Goal: Information Seeking & Learning: Find specific fact

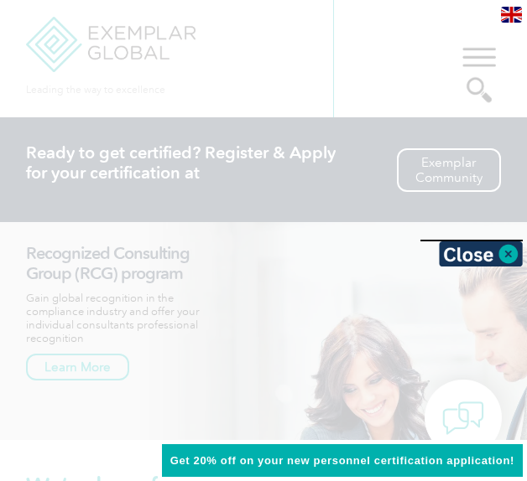
click at [220, 127] on div at bounding box center [263, 240] width 527 height 481
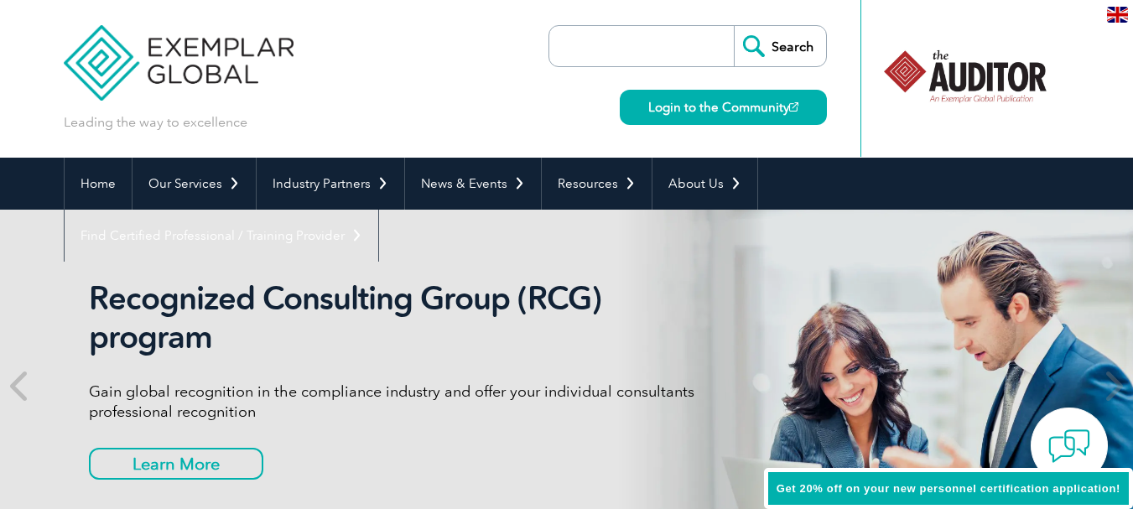
click at [638, 49] on input "search" at bounding box center [646, 46] width 176 height 40
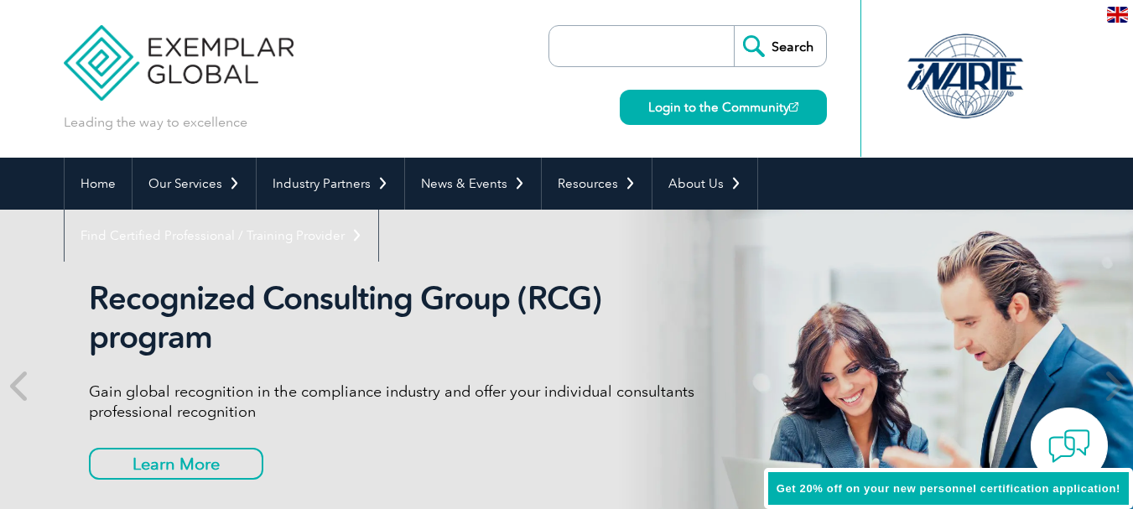
paste input "FQC-2022-404036"
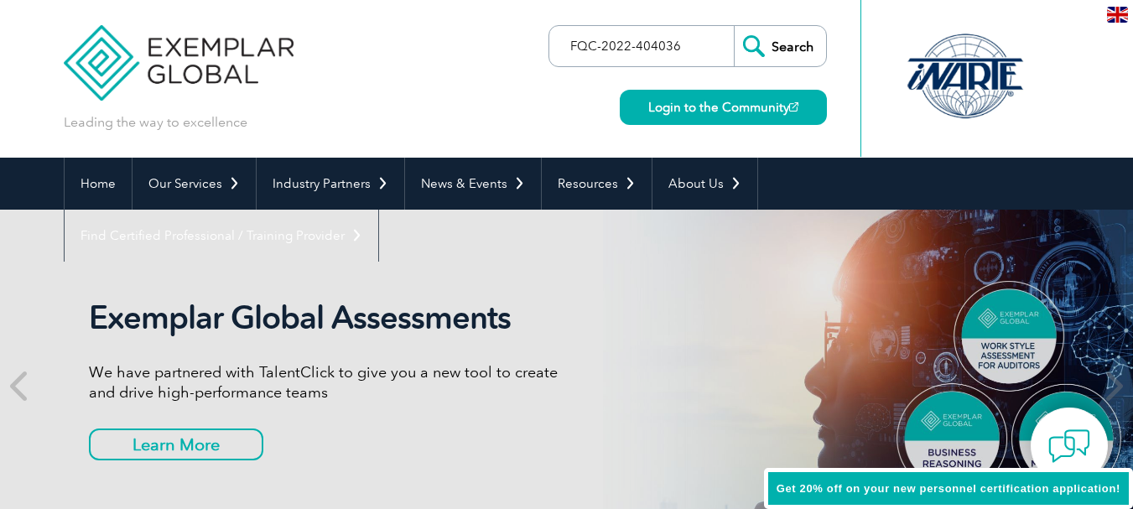
type input "FQC-2022-404036"
click at [792, 46] on input "Search" at bounding box center [780, 46] width 92 height 40
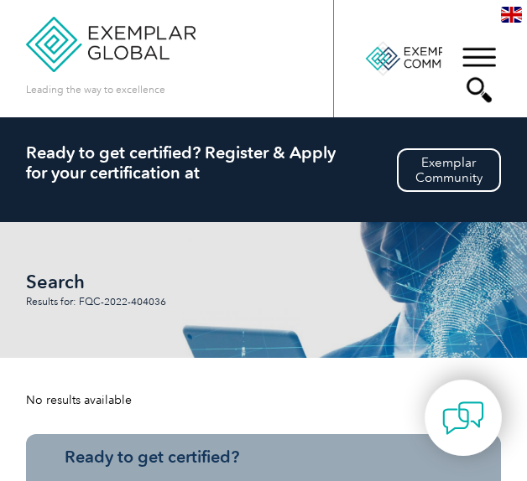
click at [194, 293] on h1 "Search" at bounding box center [110, 283] width 168 height 20
click at [482, 86] on div "▼" at bounding box center [478, 75] width 45 height 84
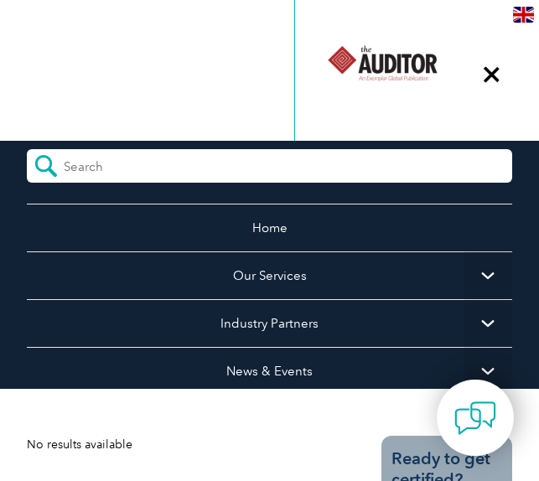
click at [72, 163] on input "search" at bounding box center [138, 161] width 149 height 25
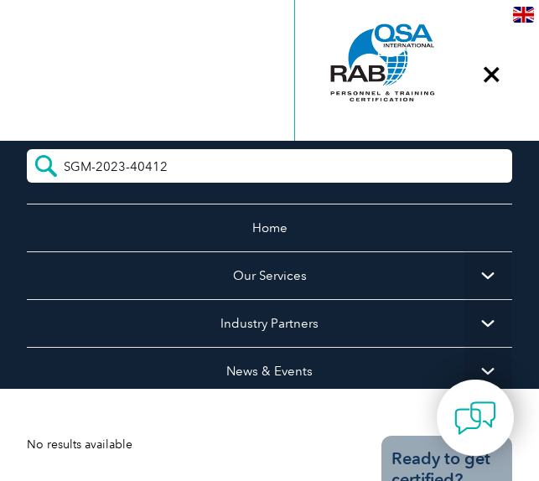
type input "SGM-2023-404120"
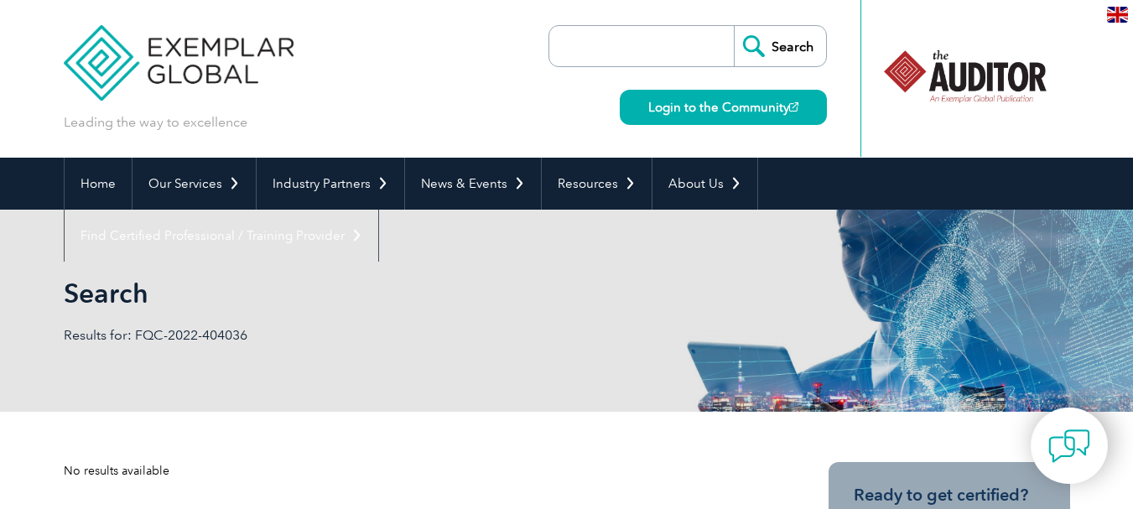
click at [634, 43] on input "search" at bounding box center [646, 46] width 176 height 40
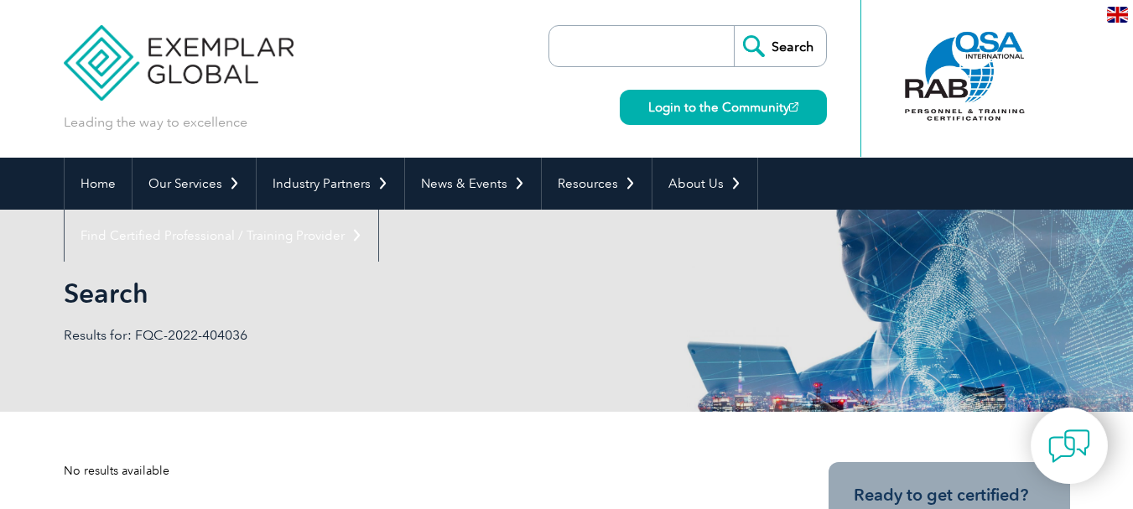
click at [721, 44] on input "search" at bounding box center [646, 46] width 176 height 40
paste input "SGM-2023-404120"
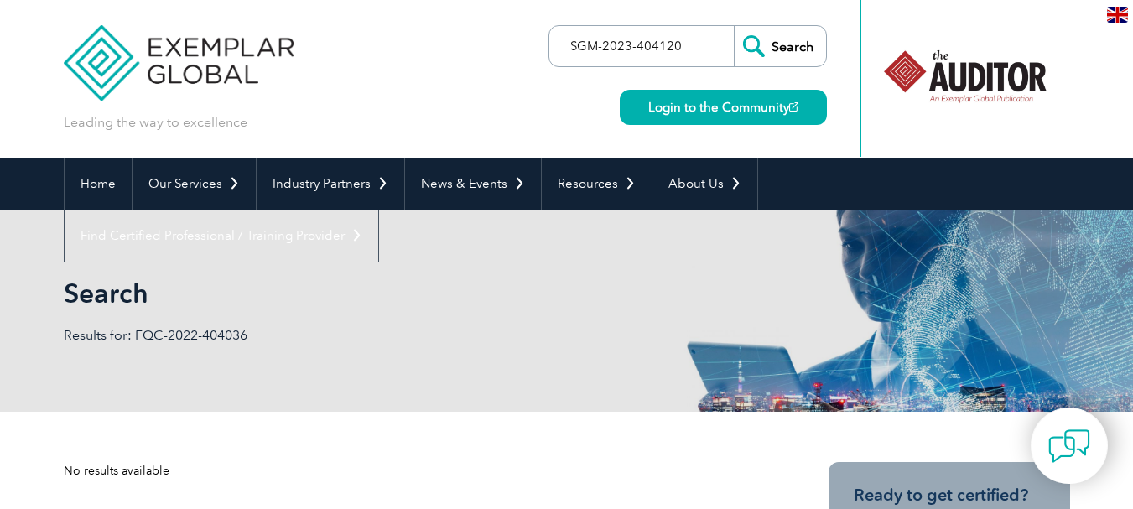
type input "SGM-2023-404120"
click at [786, 46] on input "Search" at bounding box center [780, 46] width 92 height 40
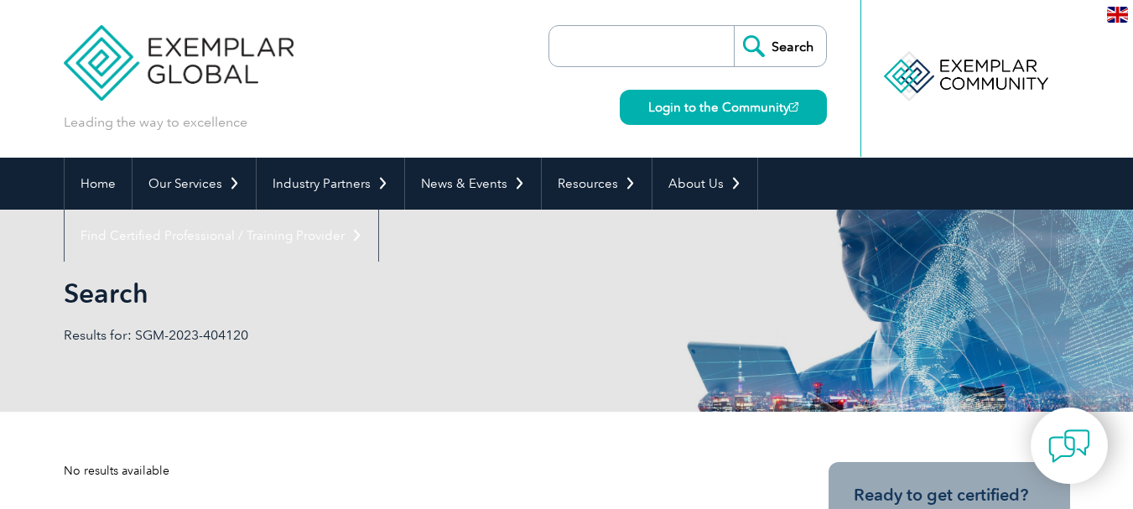
click at [653, 43] on input "search" at bounding box center [646, 46] width 176 height 40
paste input "SGM-2023-404120"
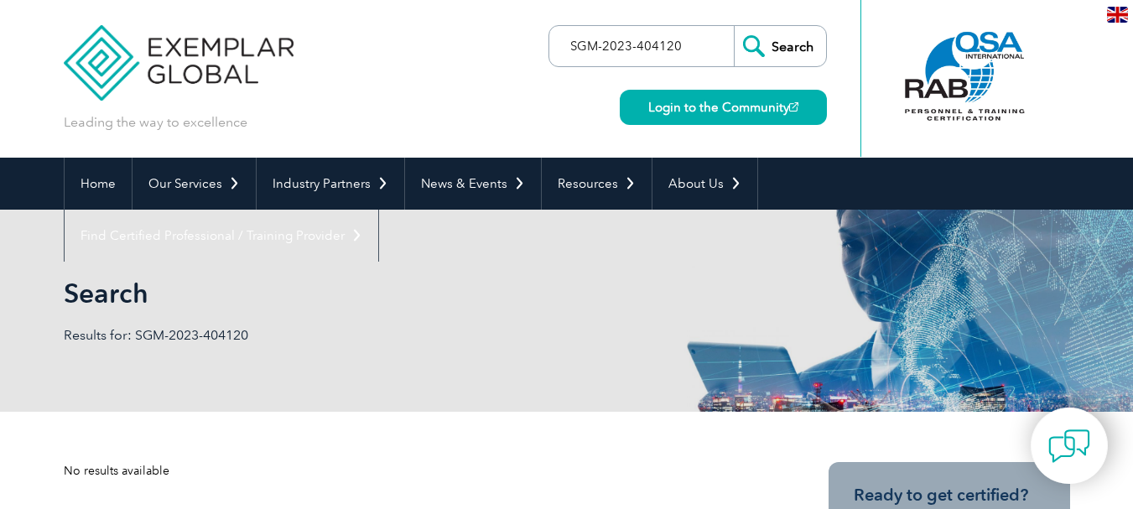
type input "SGM-2023-404120"
click at [774, 48] on input "Search" at bounding box center [780, 46] width 92 height 40
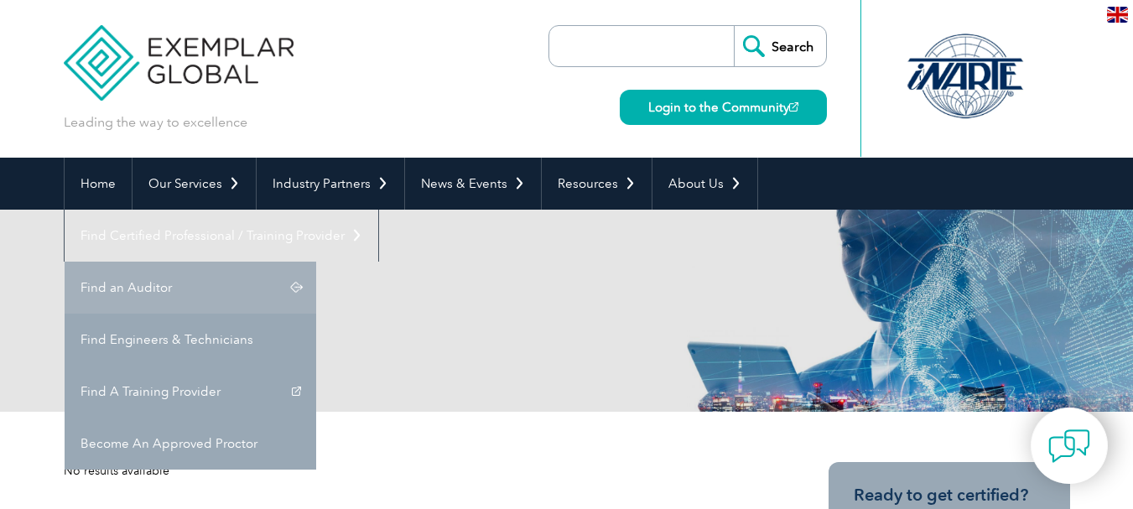
click at [316, 262] on link "Find an Auditor" at bounding box center [191, 288] width 252 height 52
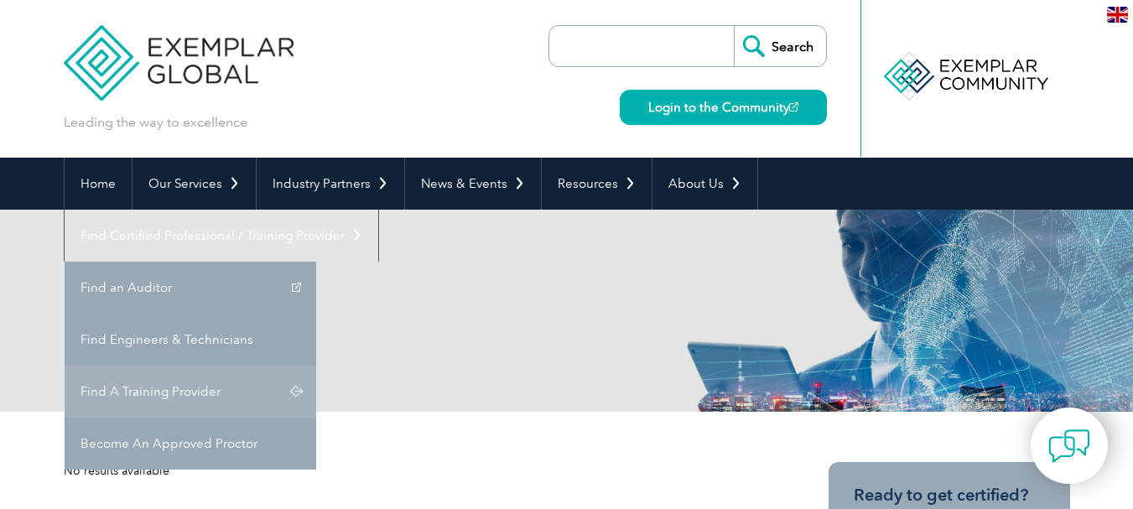
click at [316, 366] on link "Find A Training Provider" at bounding box center [191, 392] width 252 height 52
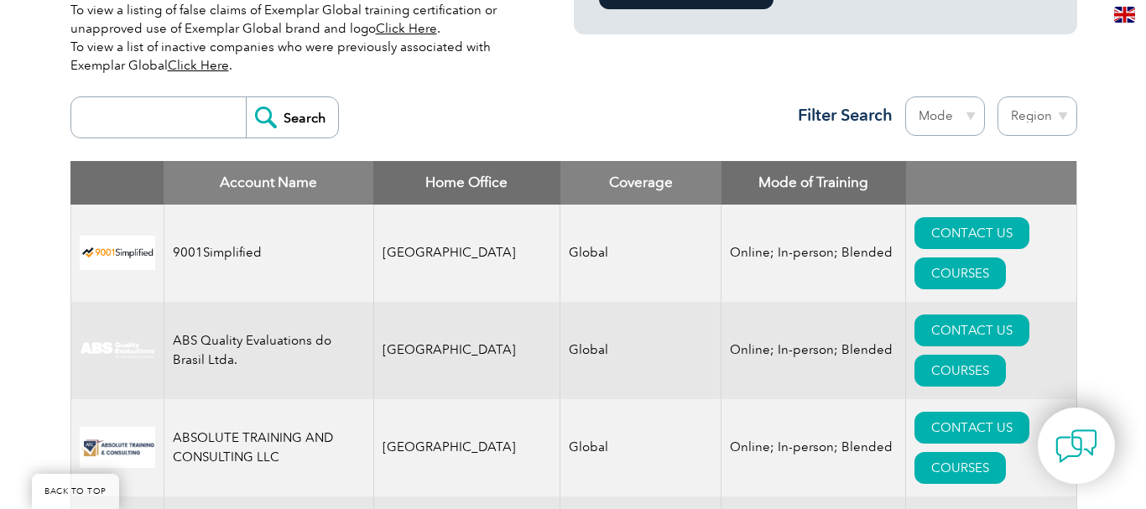
scroll to position [587, 0]
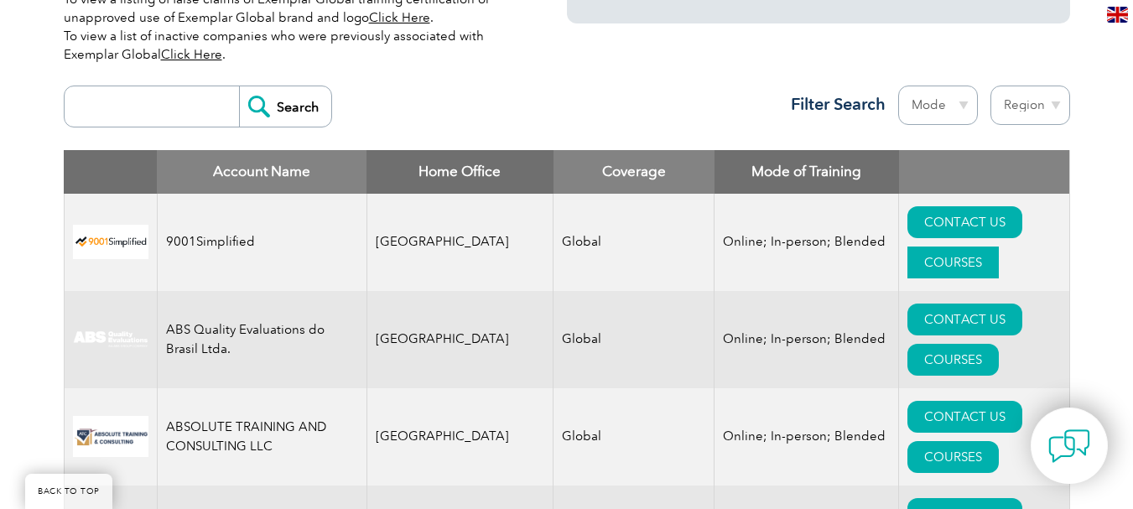
click at [999, 247] on link "COURSES" at bounding box center [953, 263] width 91 height 32
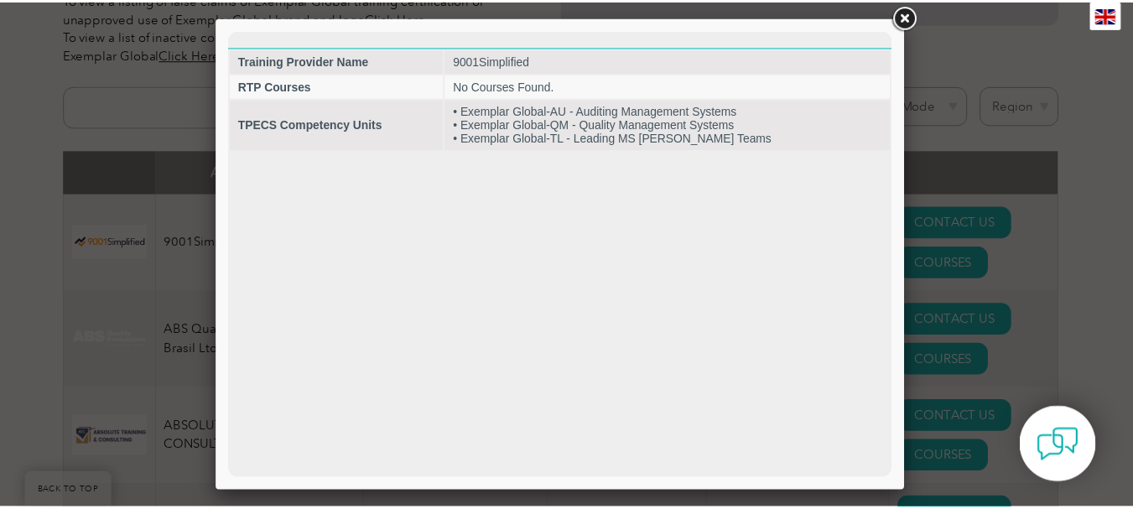
scroll to position [0, 0]
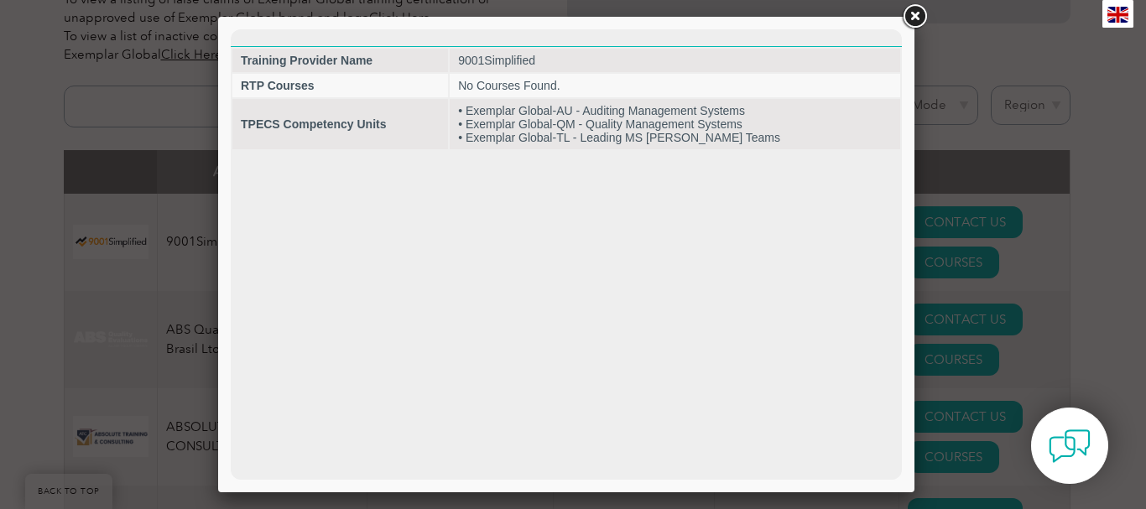
click at [913, 11] on link at bounding box center [914, 17] width 30 height 30
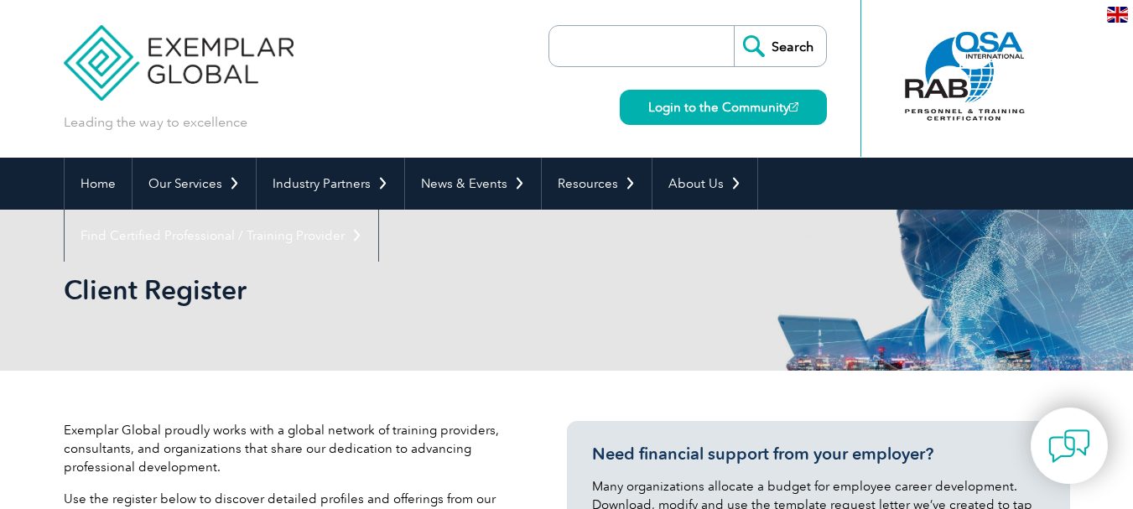
click at [1119, 13] on img at bounding box center [1117, 15] width 21 height 16
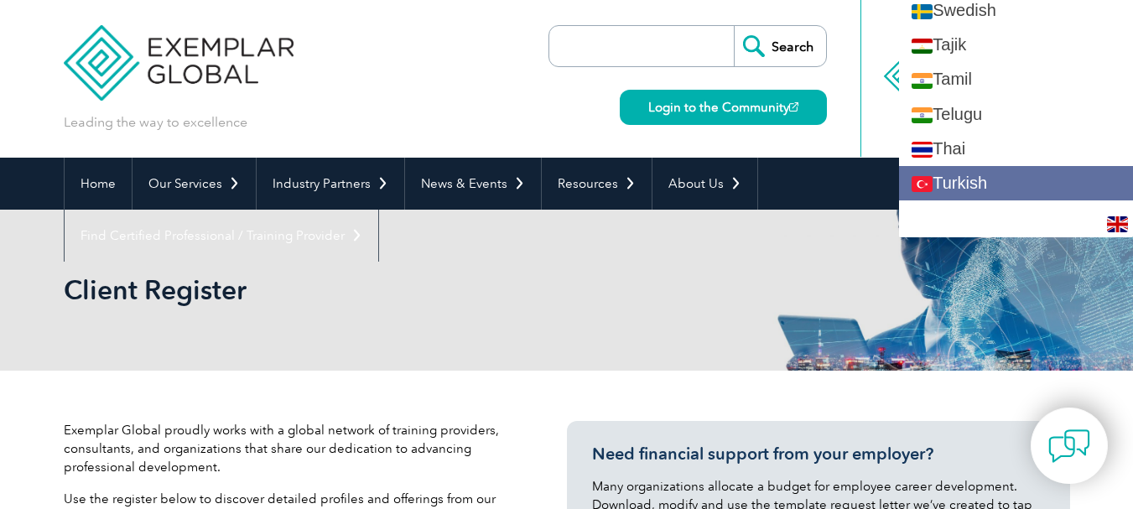
scroll to position [3044, 0]
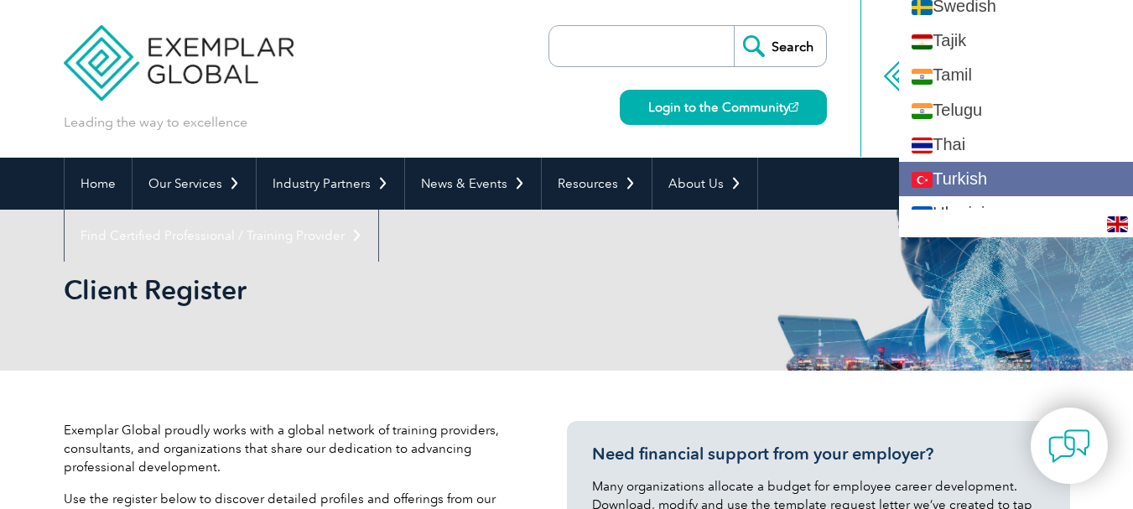
click at [1007, 175] on link "Turkish" at bounding box center [1016, 179] width 234 height 34
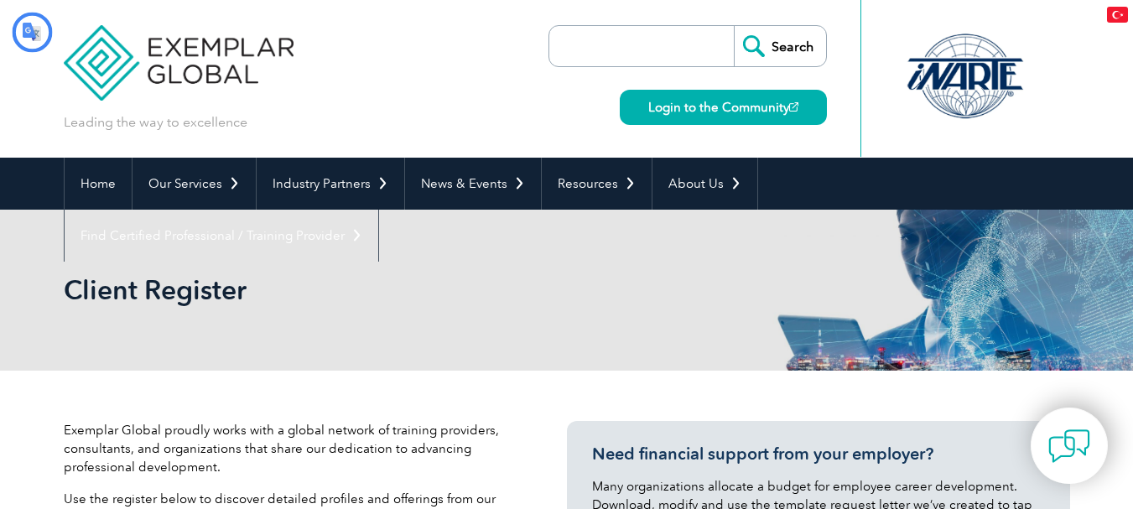
scroll to position [0, 0]
type input "Aramak"
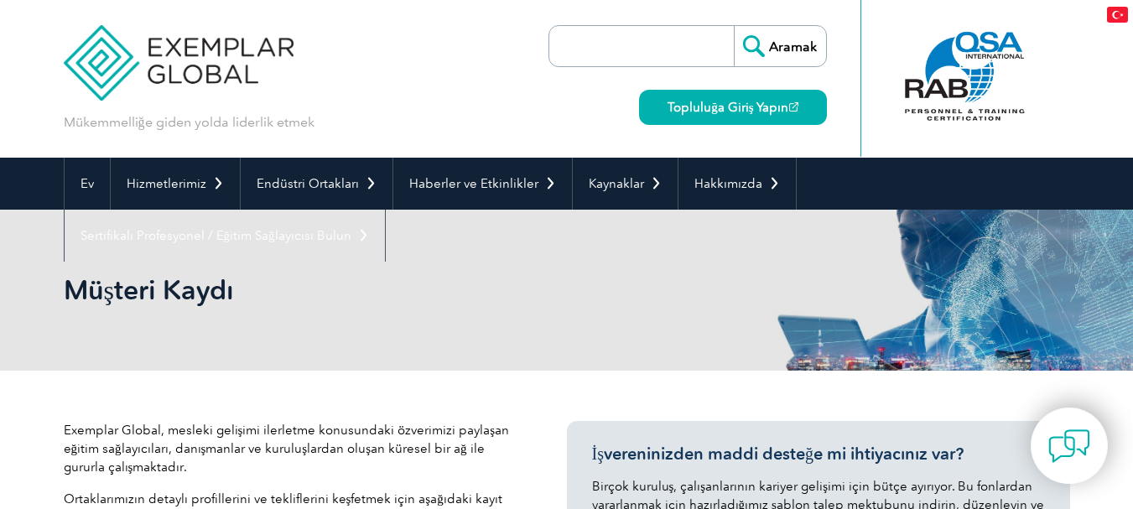
click at [599, 47] on input "search" at bounding box center [646, 46] width 176 height 40
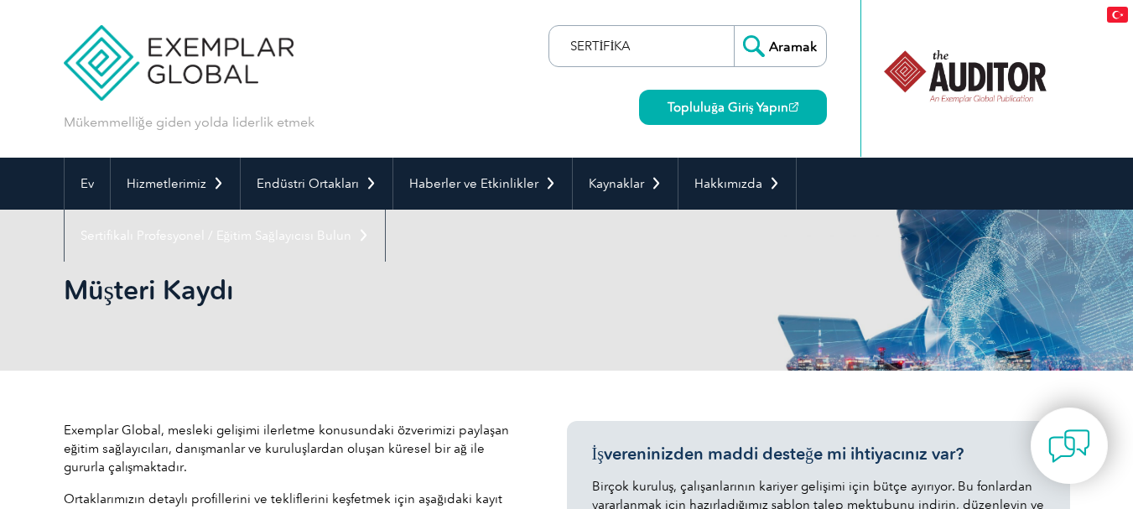
type input "SERTİFİKA"
click at [734, 26] on input "Aramak" at bounding box center [780, 46] width 92 height 40
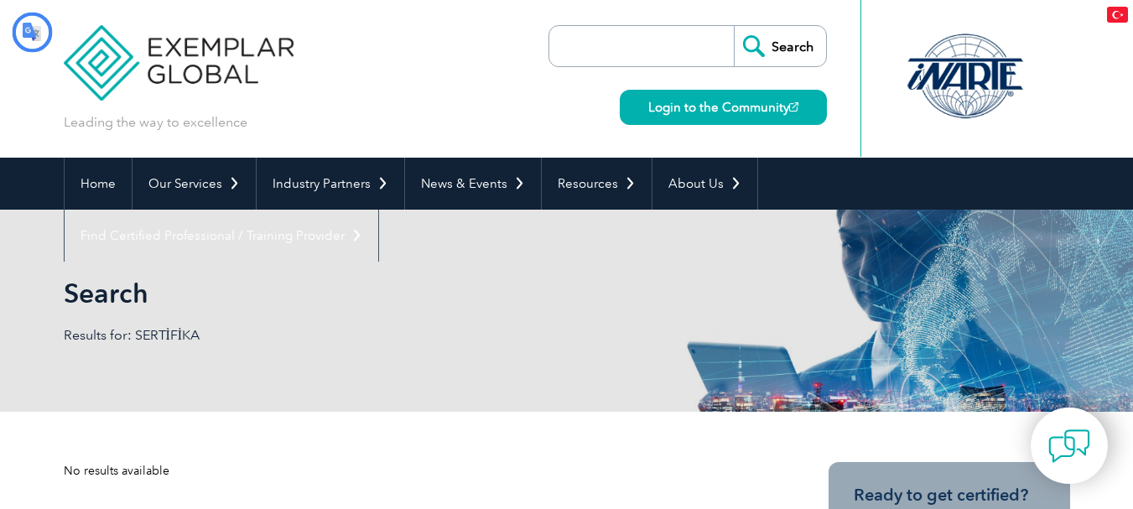
type input "Aramak"
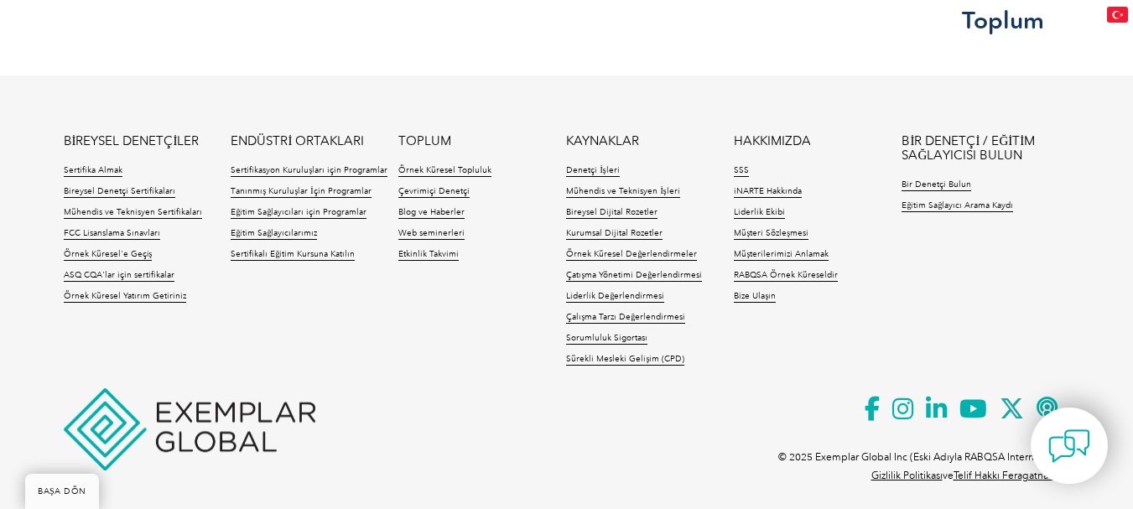
scroll to position [1715, 0]
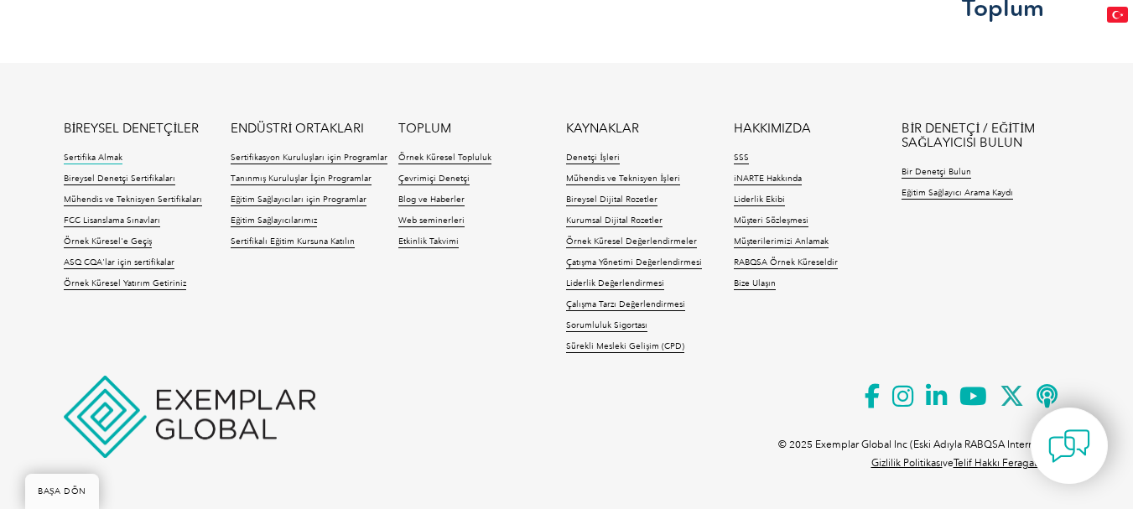
click at [86, 155] on font "Sertifika Almak" at bounding box center [93, 158] width 59 height 10
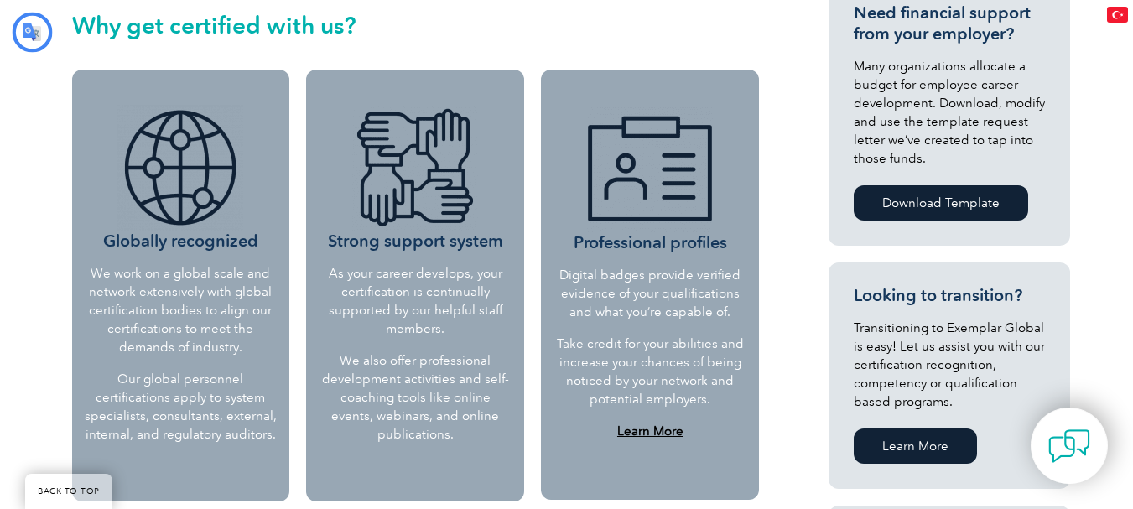
type input "Aramak"
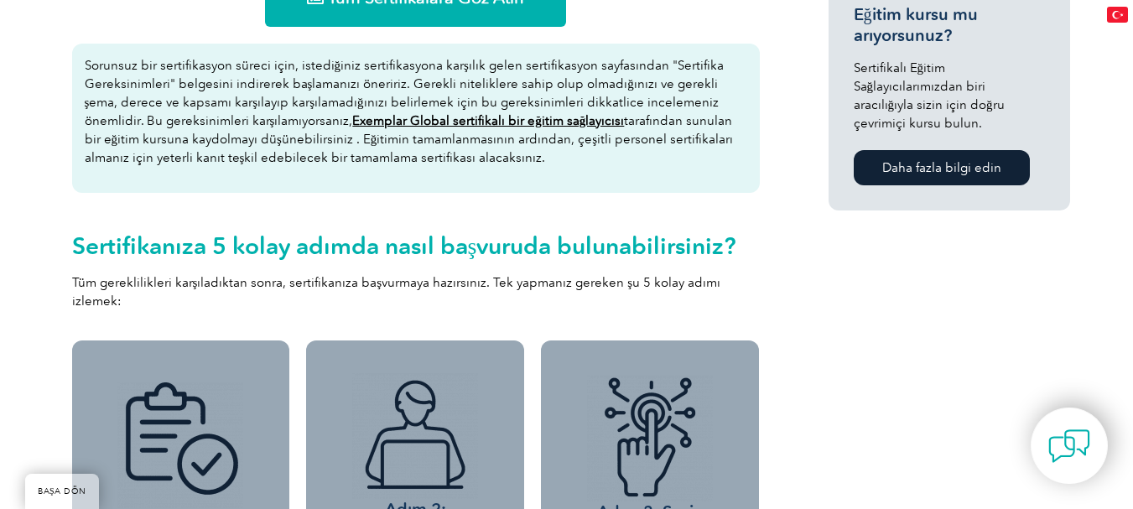
scroll to position [1073, 0]
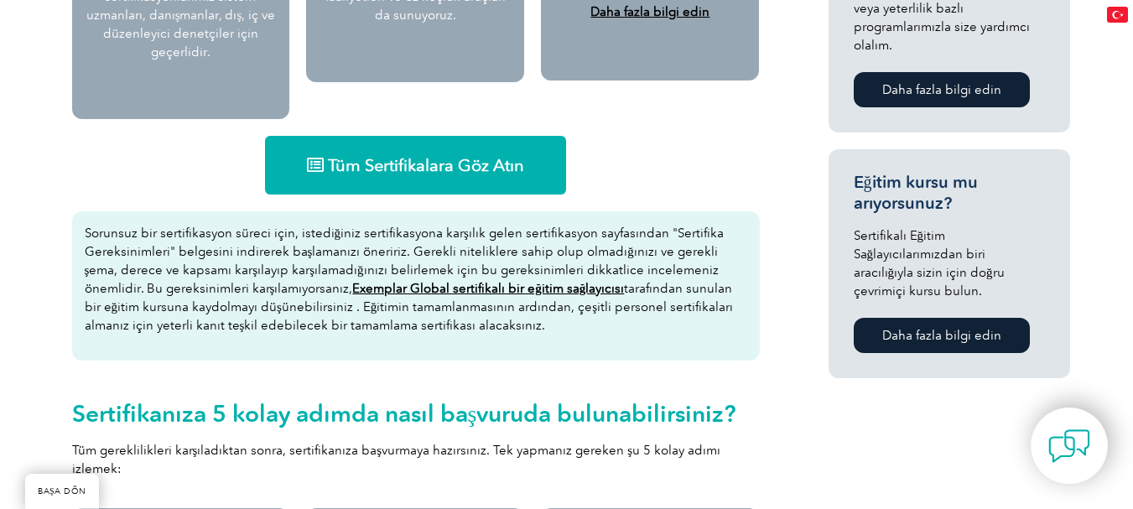
click at [379, 163] on font "Tüm Sertifikalara Göz Atın" at bounding box center [426, 165] width 196 height 20
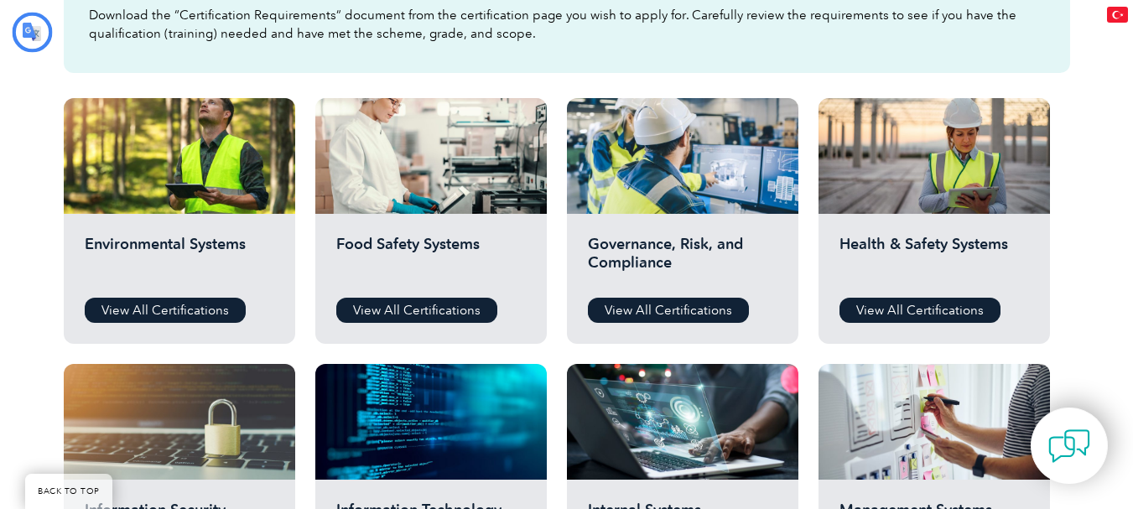
type input "Aramak"
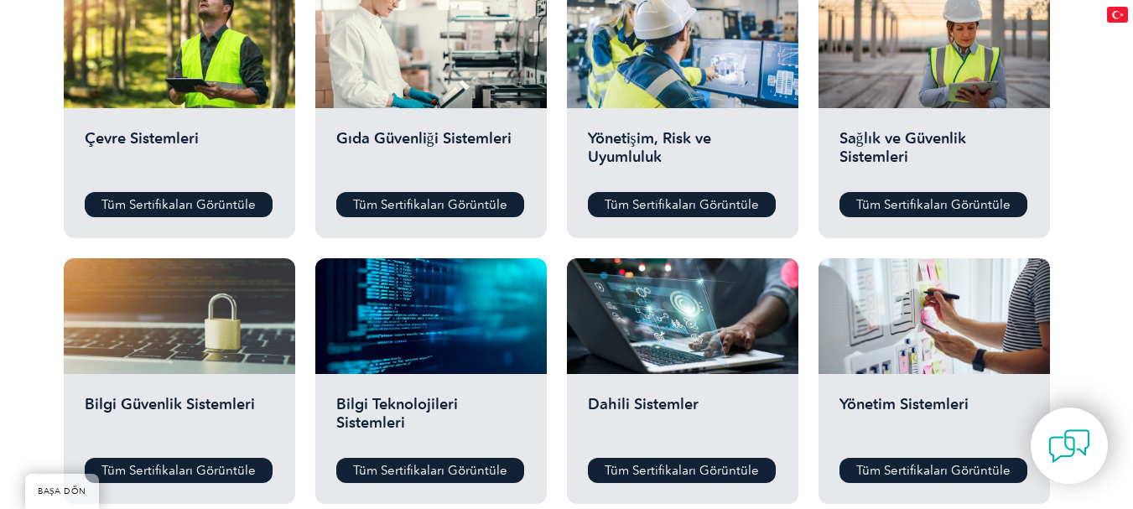
scroll to position [622, 0]
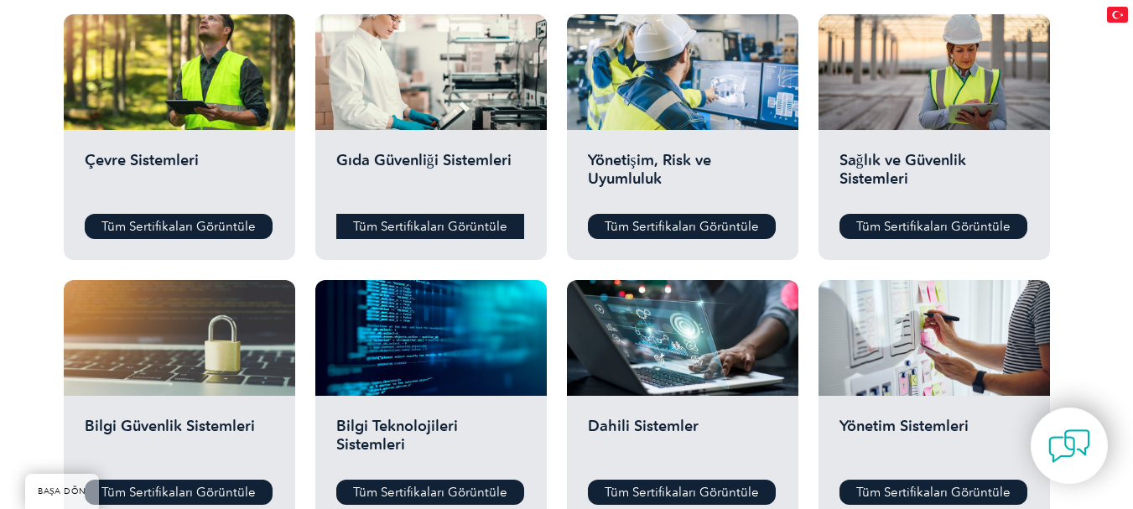
click at [414, 224] on font "Tüm Sertifikaları Görüntüle" at bounding box center [430, 226] width 154 height 15
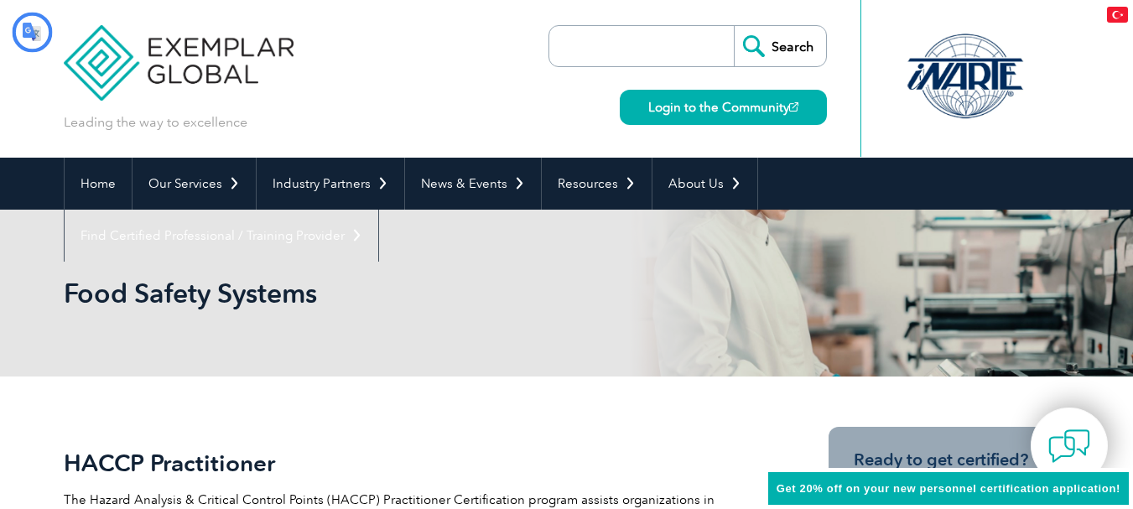
type input "Aramak"
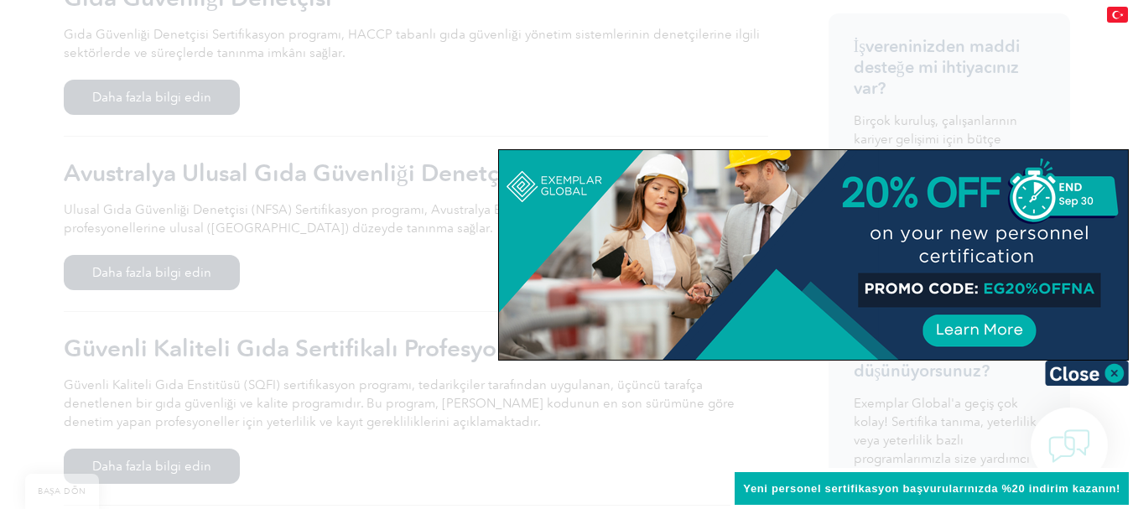
scroll to position [419, 0]
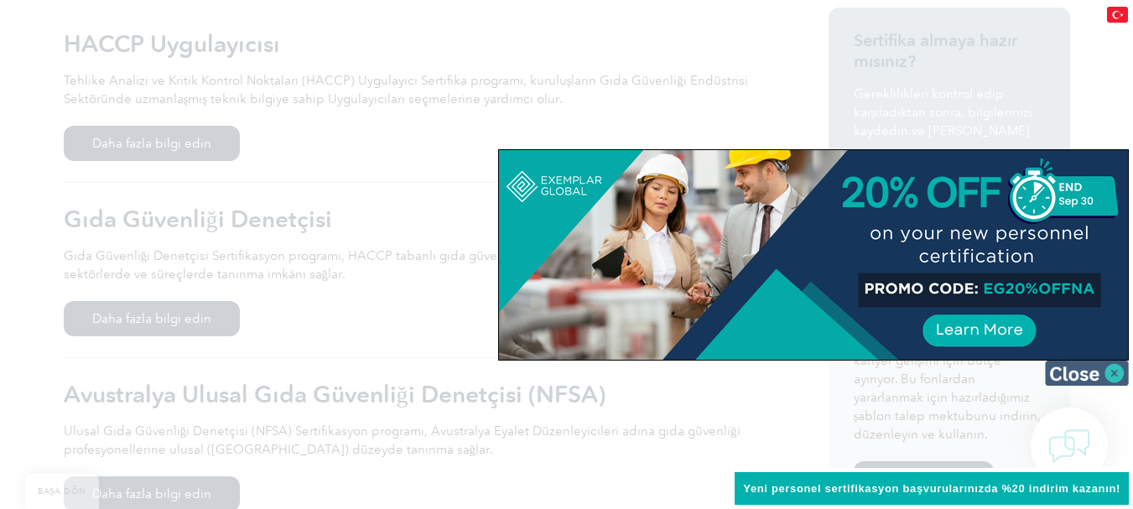
click at [1117, 372] on img at bounding box center [1087, 373] width 84 height 25
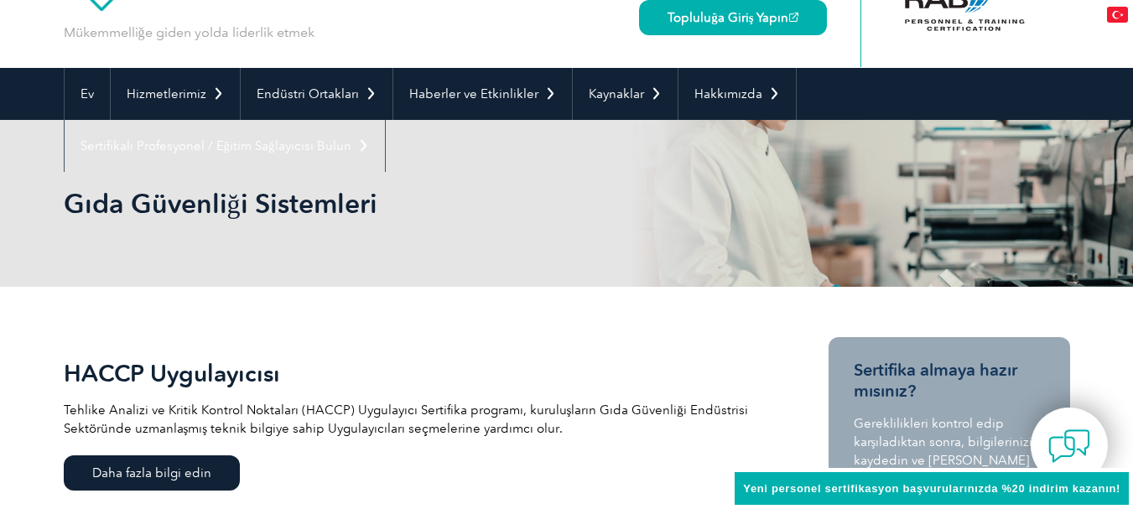
scroll to position [2, 0]
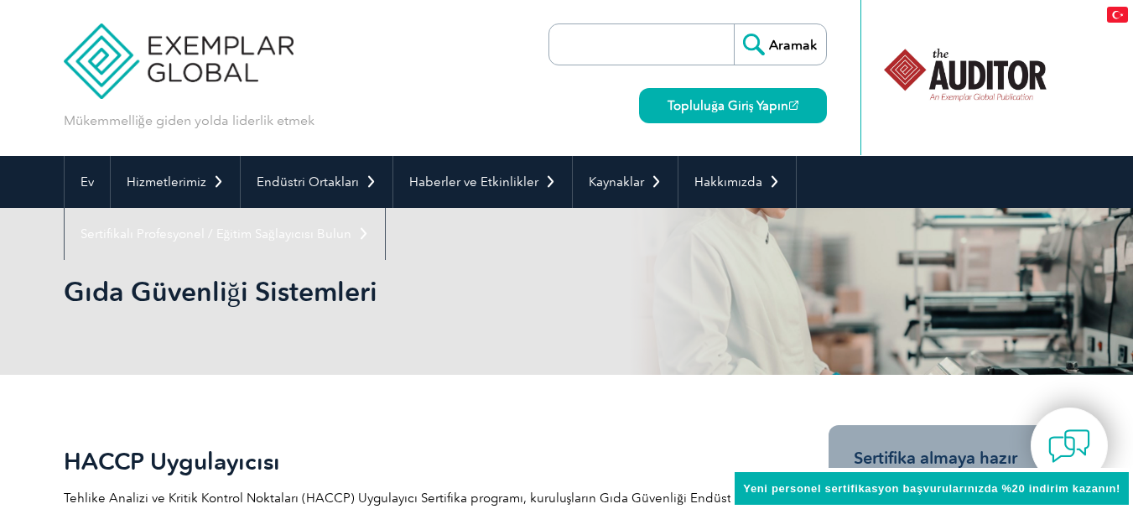
click at [676, 44] on input "search" at bounding box center [646, 44] width 176 height 40
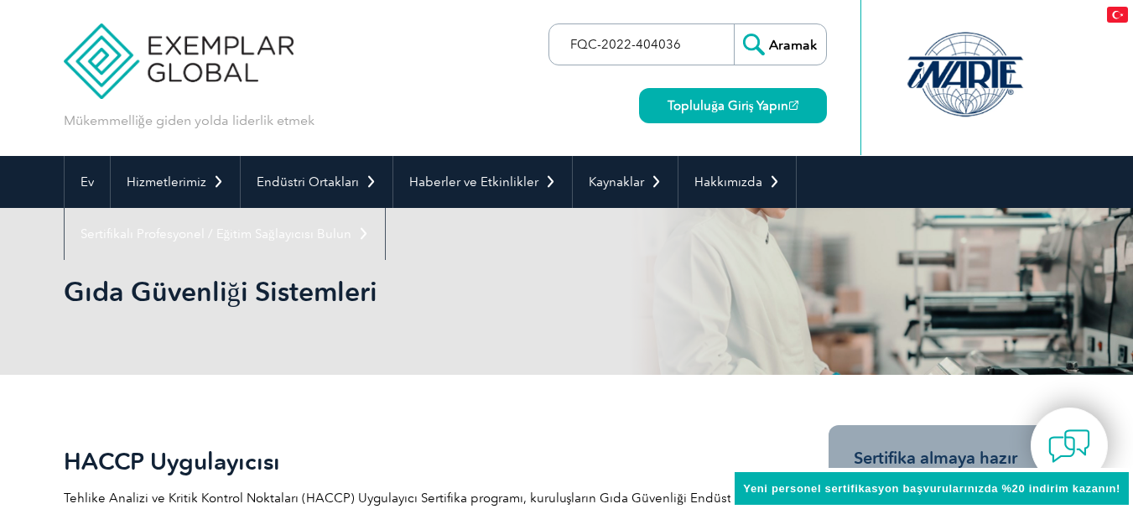
click at [604, 44] on input "FQC-2022-404036" at bounding box center [646, 44] width 176 height 40
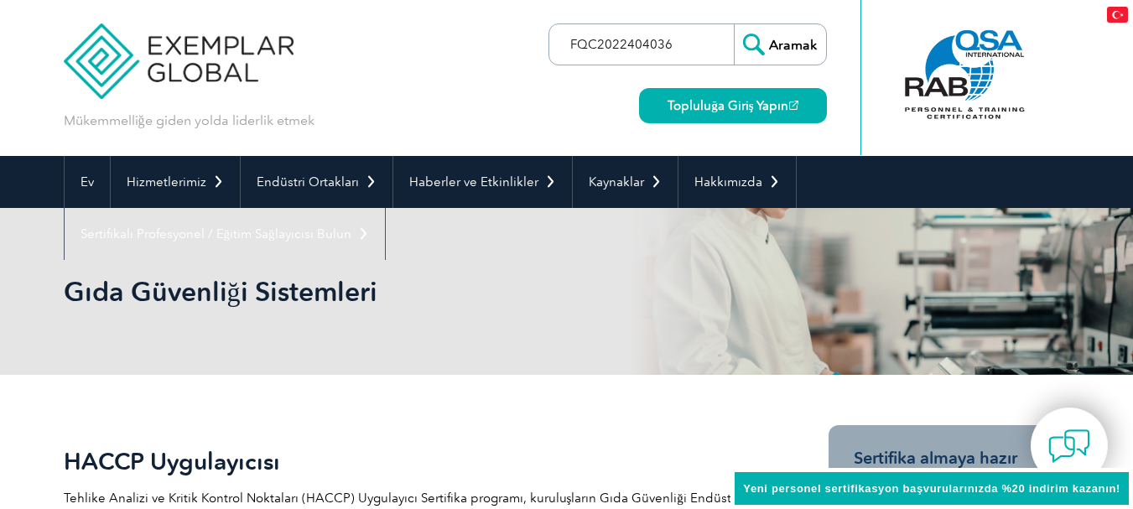
type input "FQC2022404036"
click at [794, 41] on input "Aramak" at bounding box center [780, 44] width 92 height 40
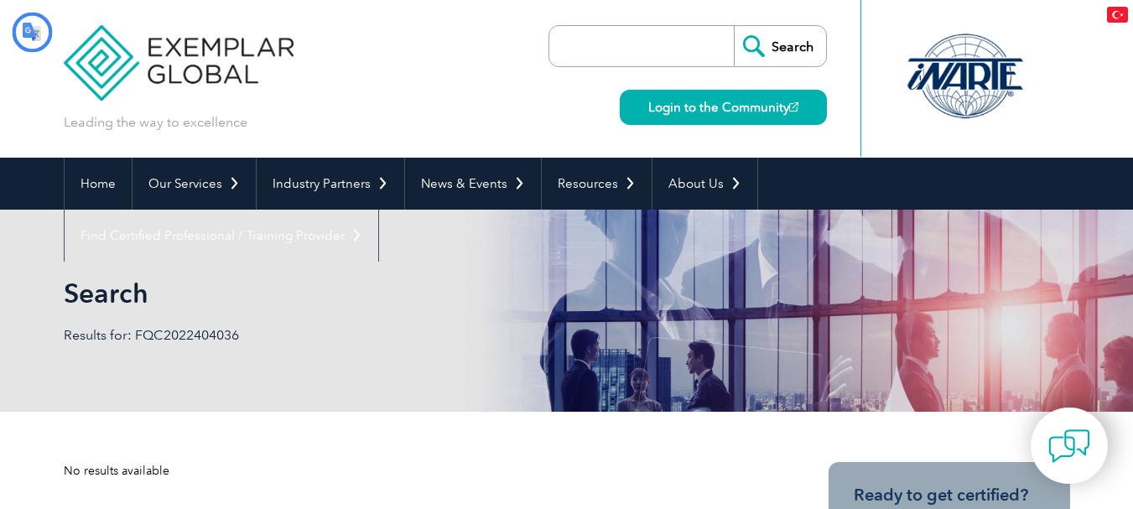
type input "Aramak"
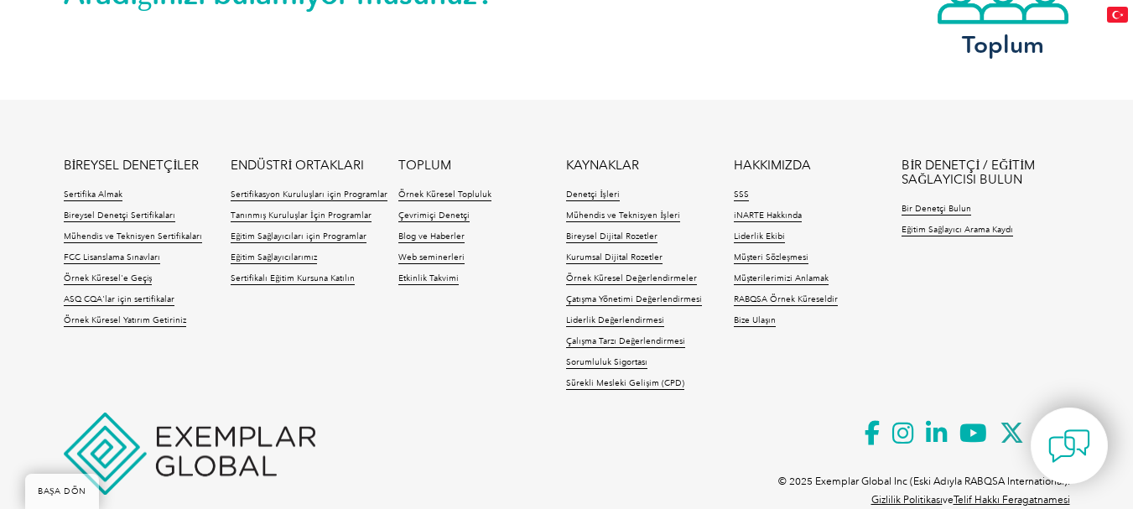
scroll to position [1715, 0]
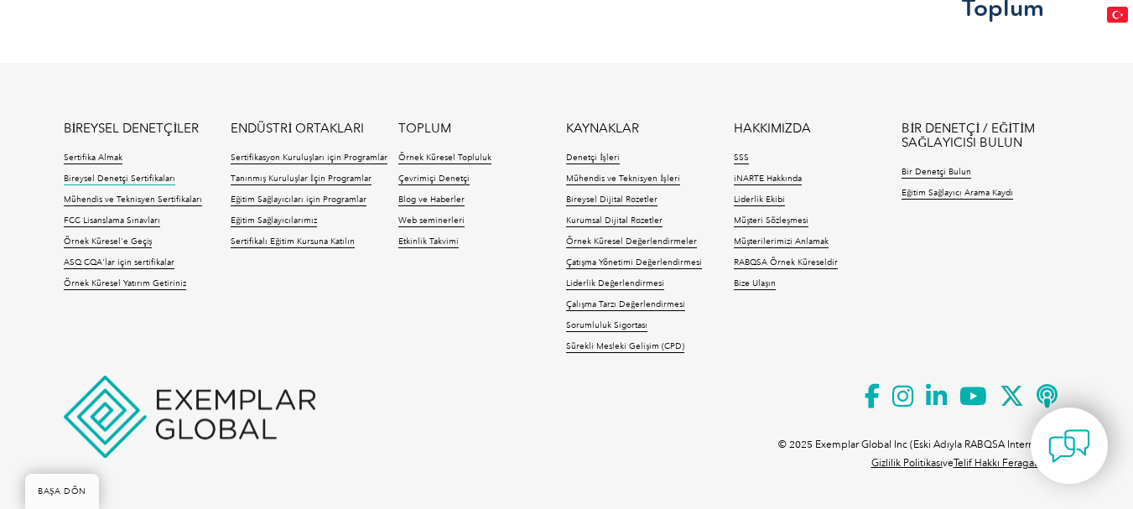
click at [142, 176] on font "Bireysel Denetçi Sertifikaları" at bounding box center [120, 179] width 112 height 10
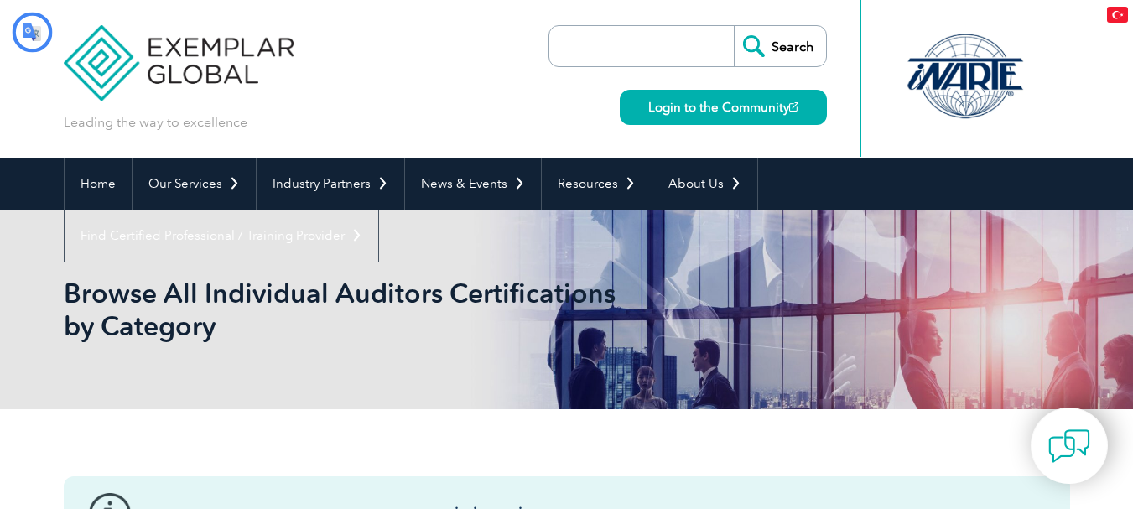
type input "Aramak"
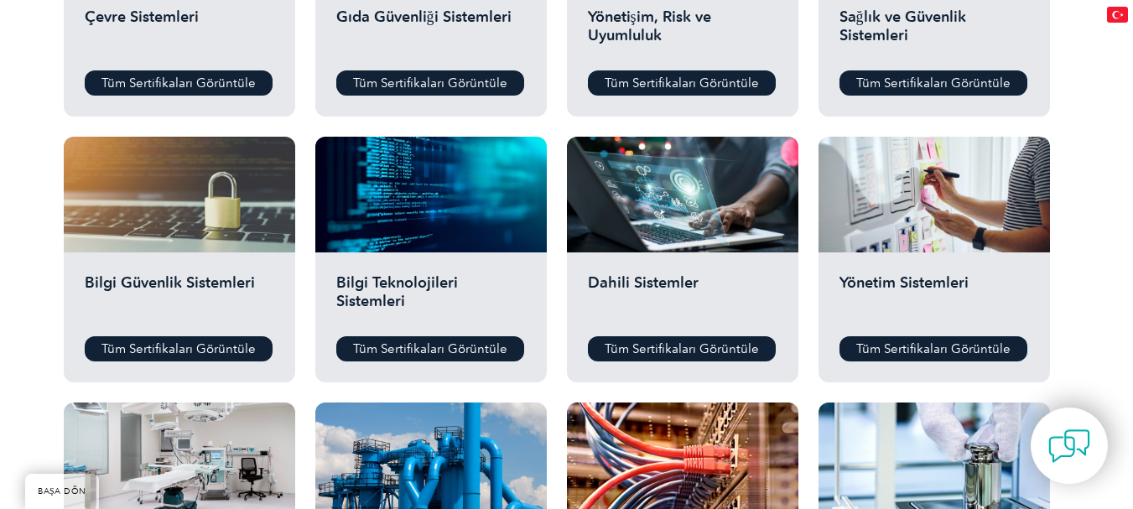
scroll to position [755, 0]
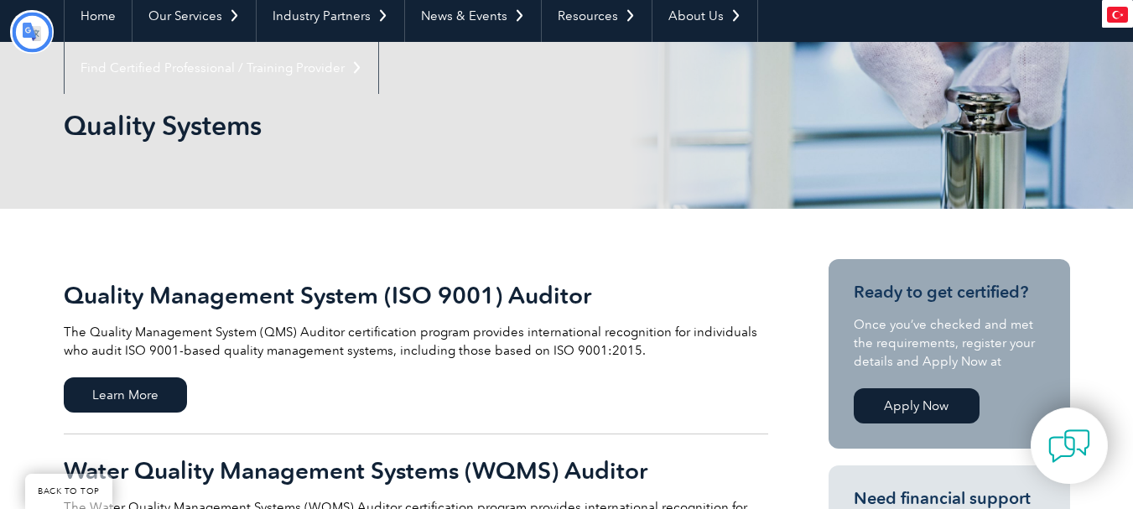
type input "Aramak"
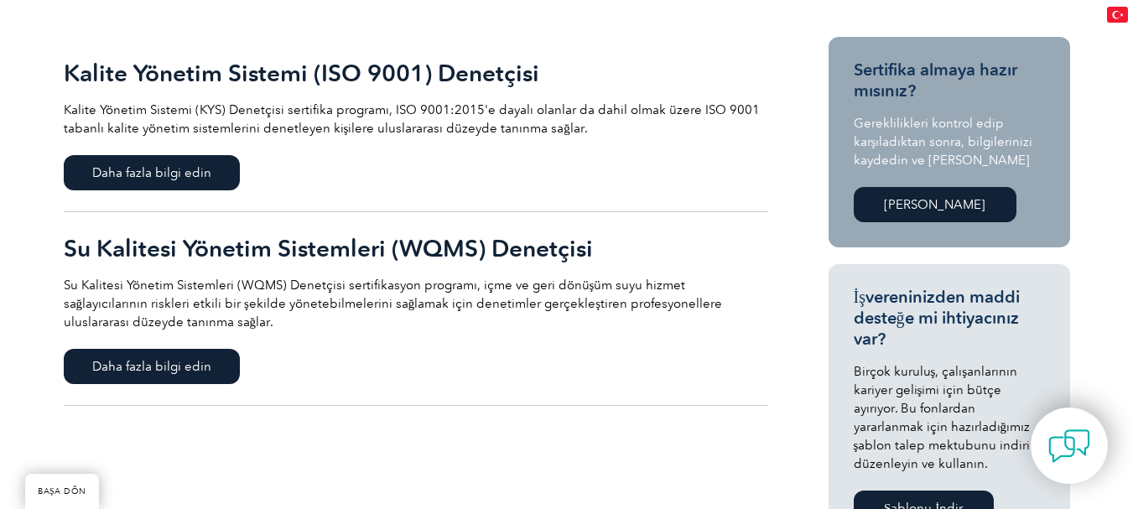
scroll to position [419, 0]
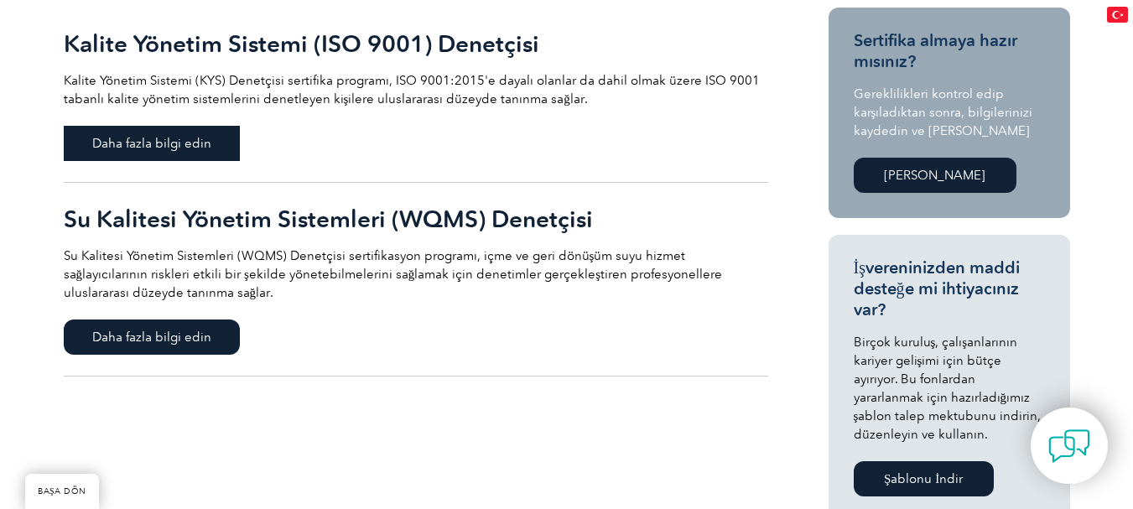
click at [169, 137] on font "Daha fazla bilgi edin" at bounding box center [151, 143] width 119 height 15
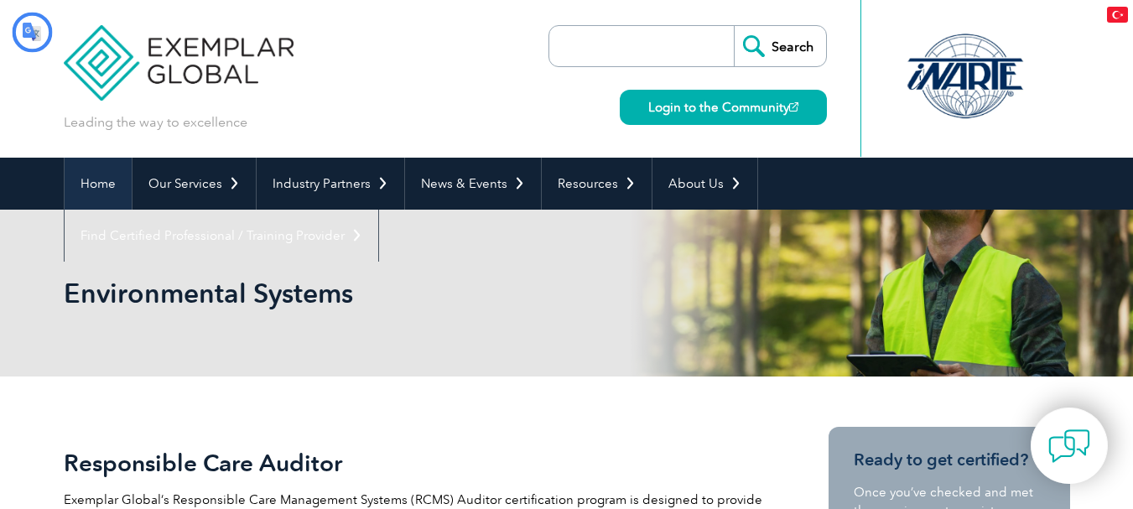
type input "Aramak"
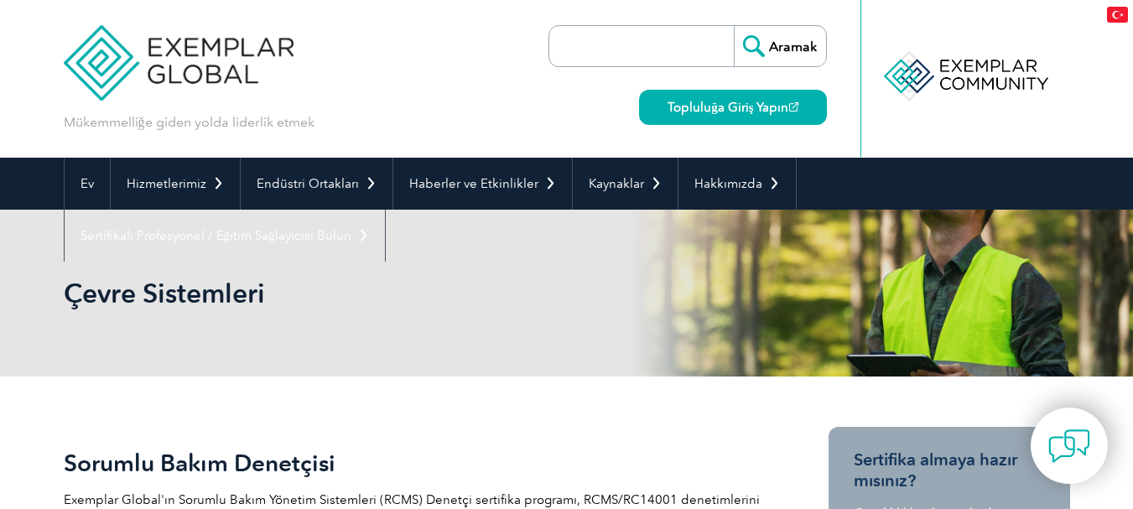
click at [689, 45] on input "search" at bounding box center [646, 46] width 176 height 40
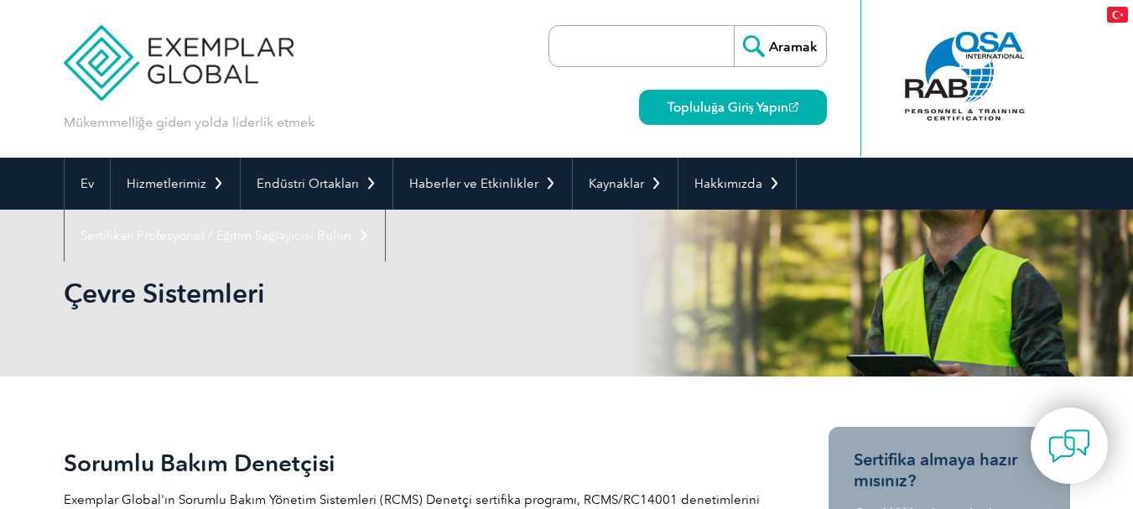
type input "FQC-2022-404037"
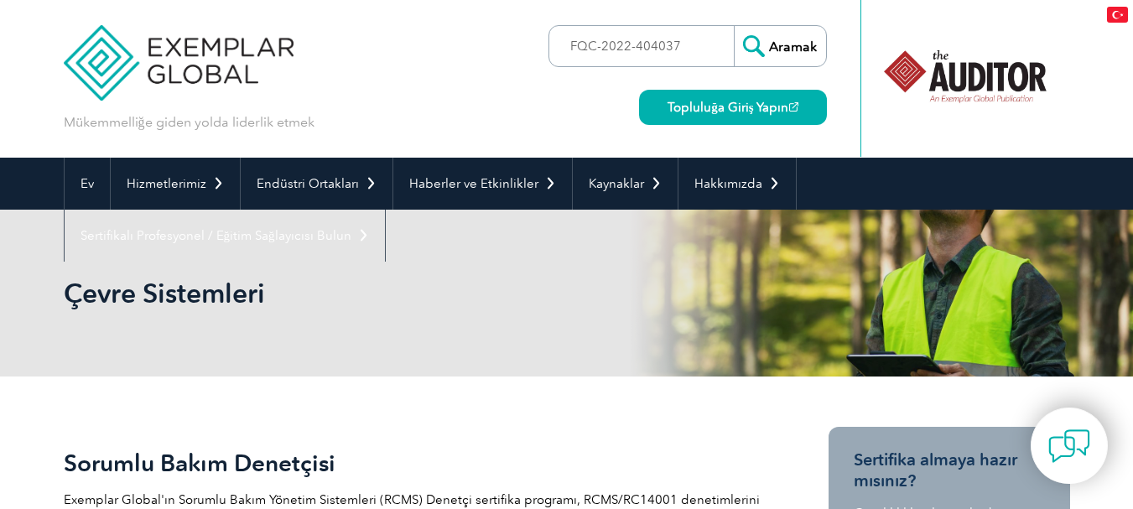
click at [781, 48] on input "Aramak" at bounding box center [780, 46] width 92 height 40
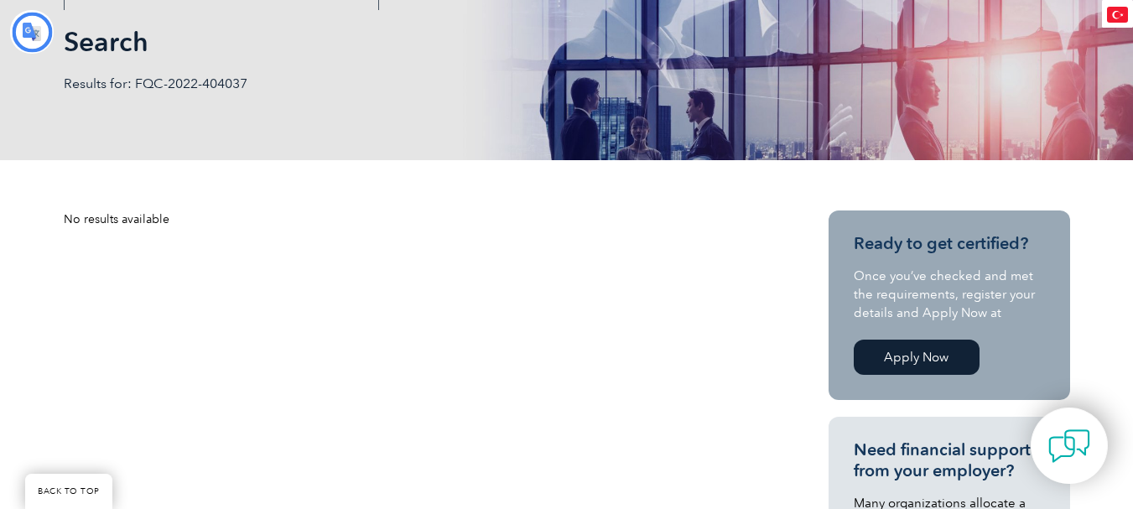
type input "Aramak"
